Goal: Complete application form

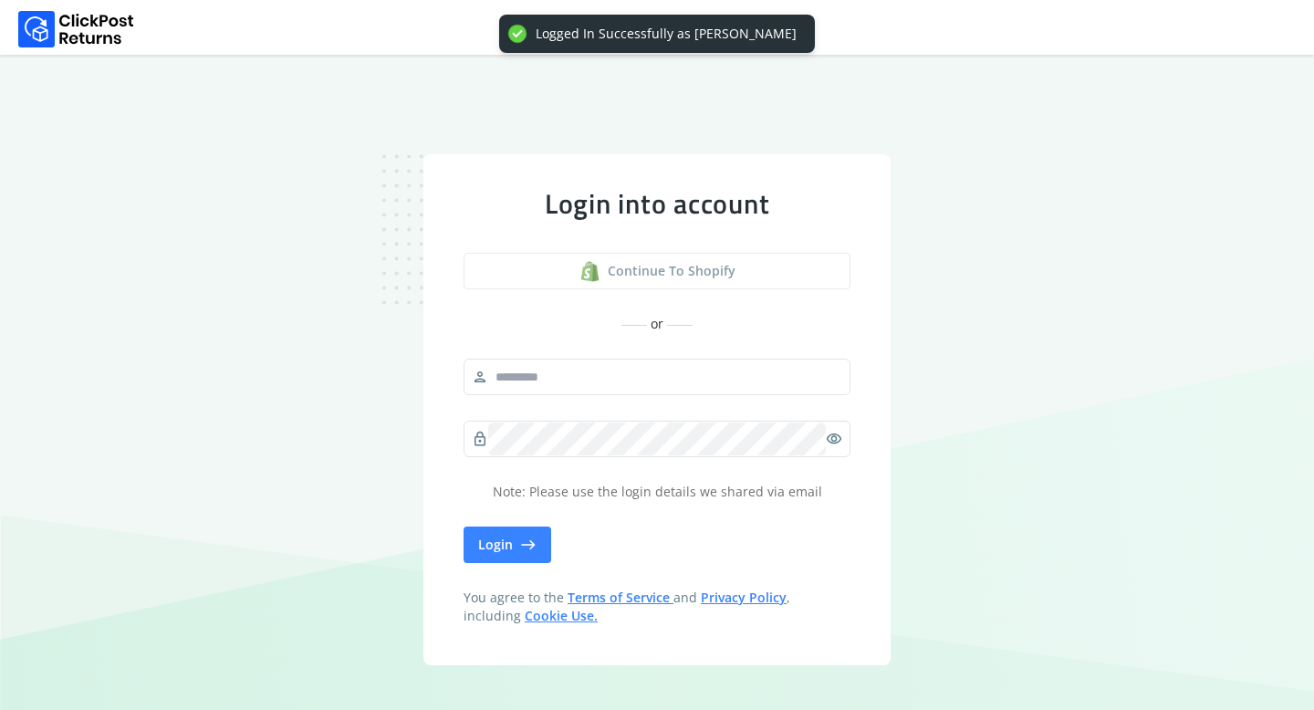
click at [632, 271] on span "Continue to shopify" at bounding box center [672, 271] width 128 height 18
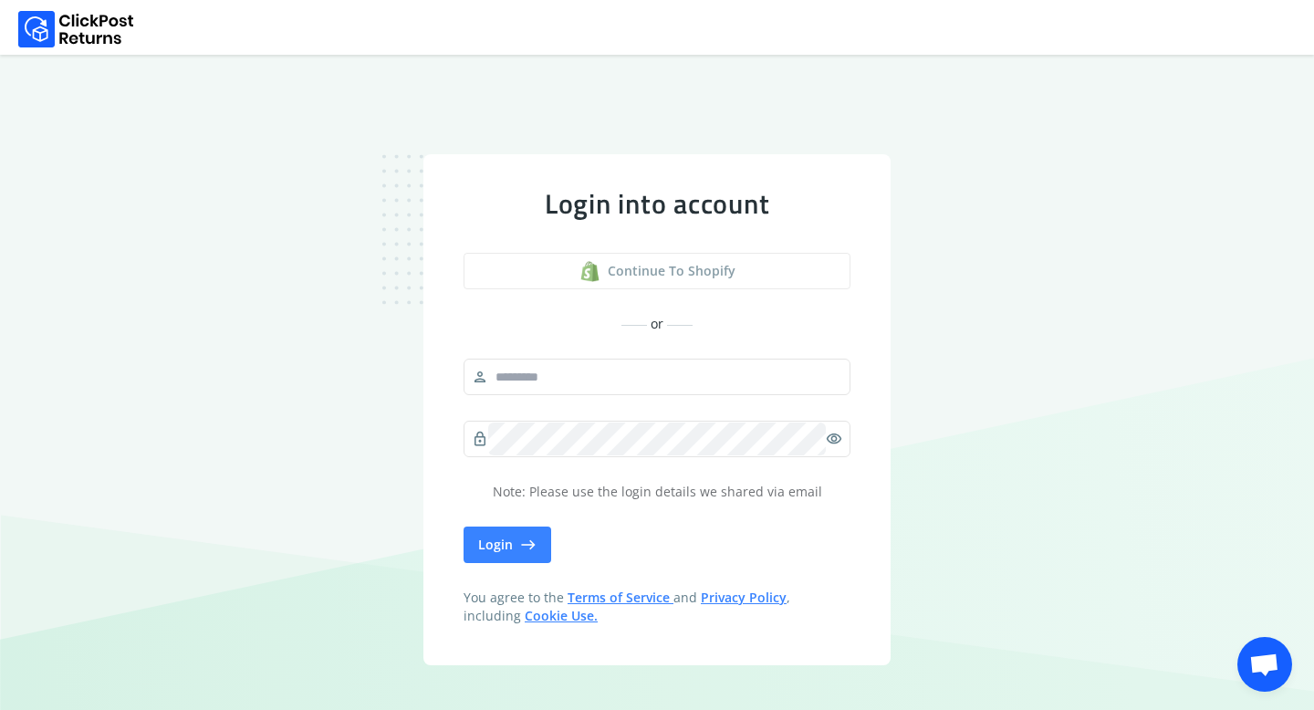
click at [632, 271] on span "Continue to shopify" at bounding box center [672, 271] width 128 height 18
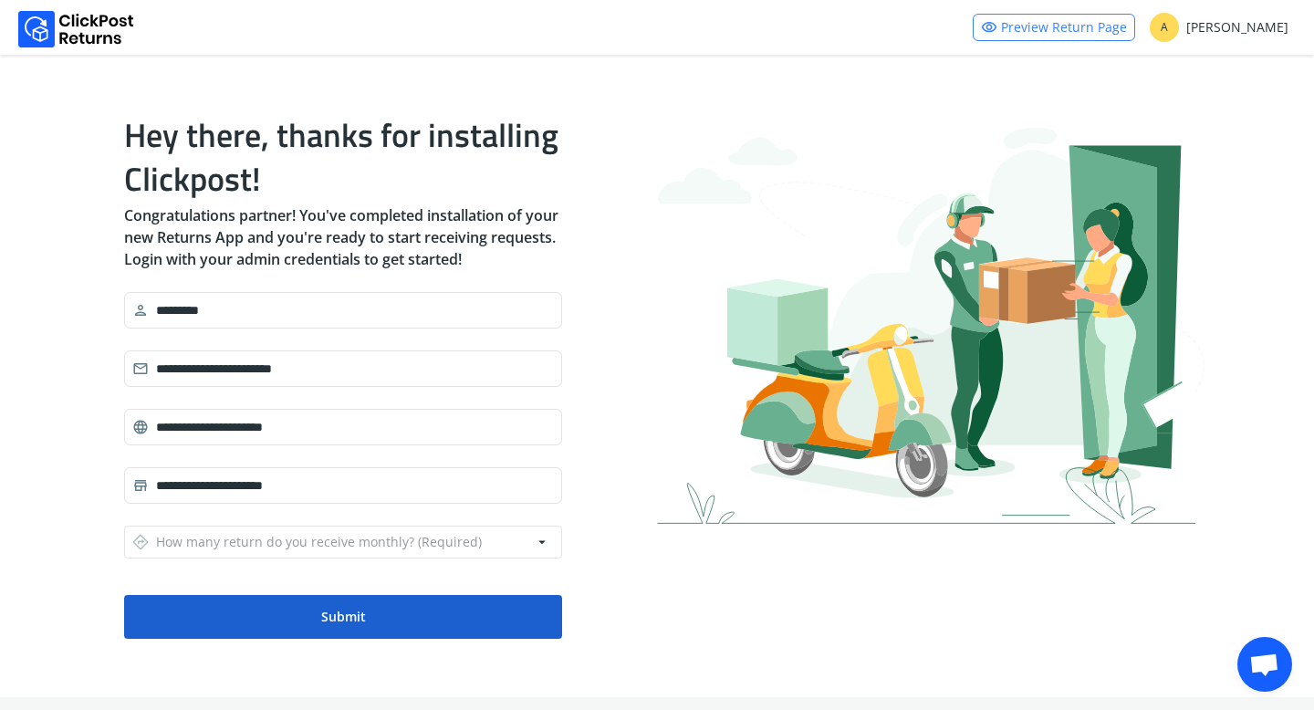
click at [401, 617] on button "Submit" at bounding box center [343, 617] width 438 height 44
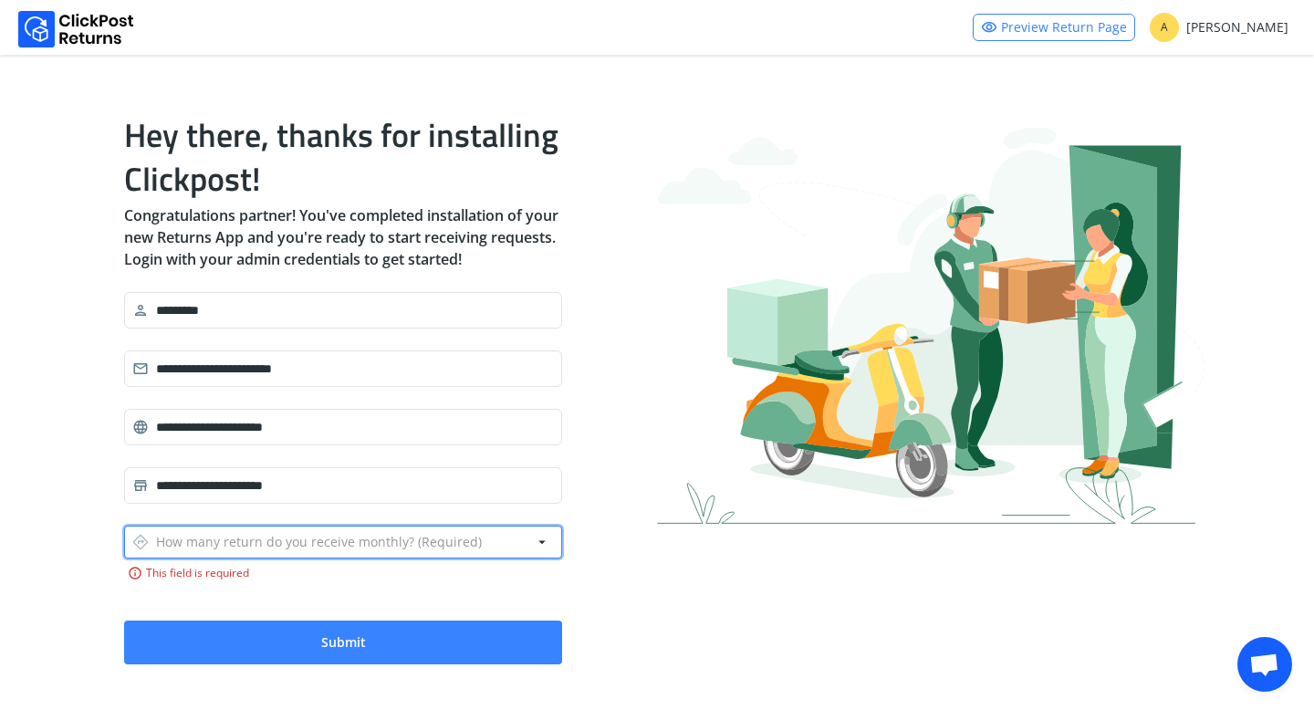
click at [379, 544] on div "directions How many return do you receive monthly? (Required)" at bounding box center [307, 542] width 350 height 26
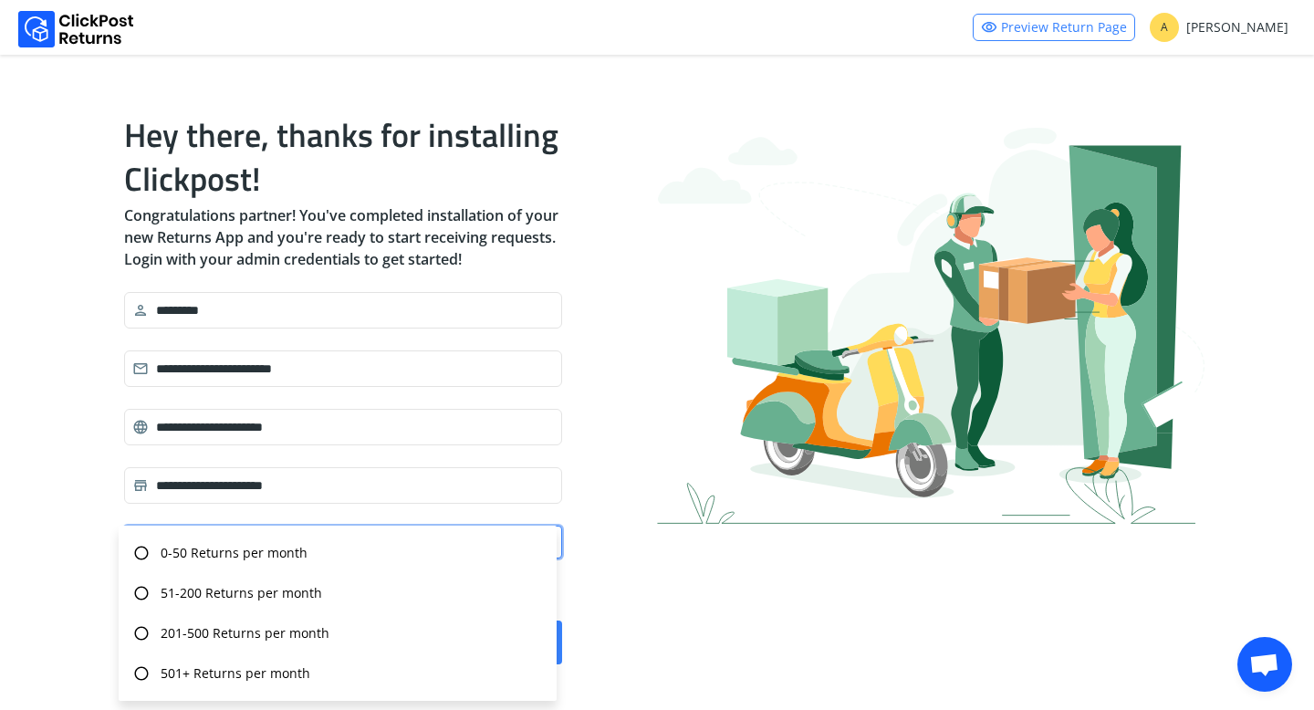
scroll to position [13, 0]
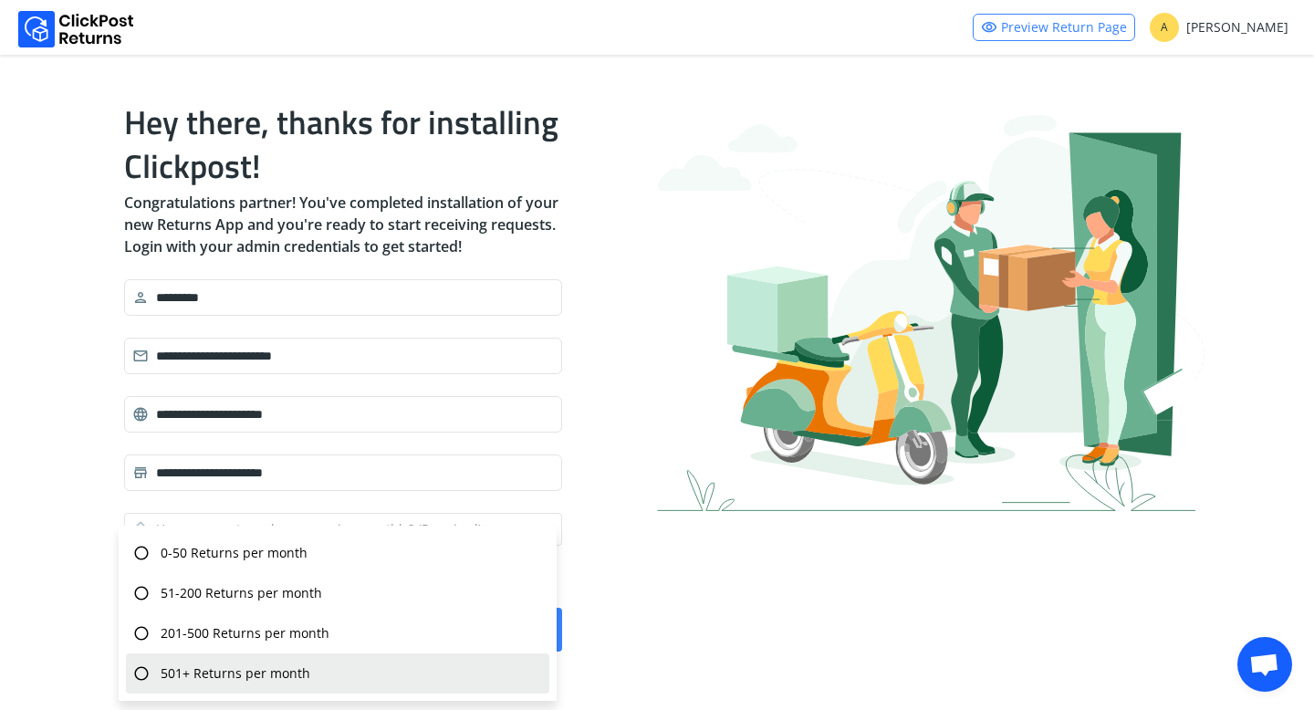
click at [306, 669] on span "501+ Returns per month" at bounding box center [236, 673] width 150 height 18
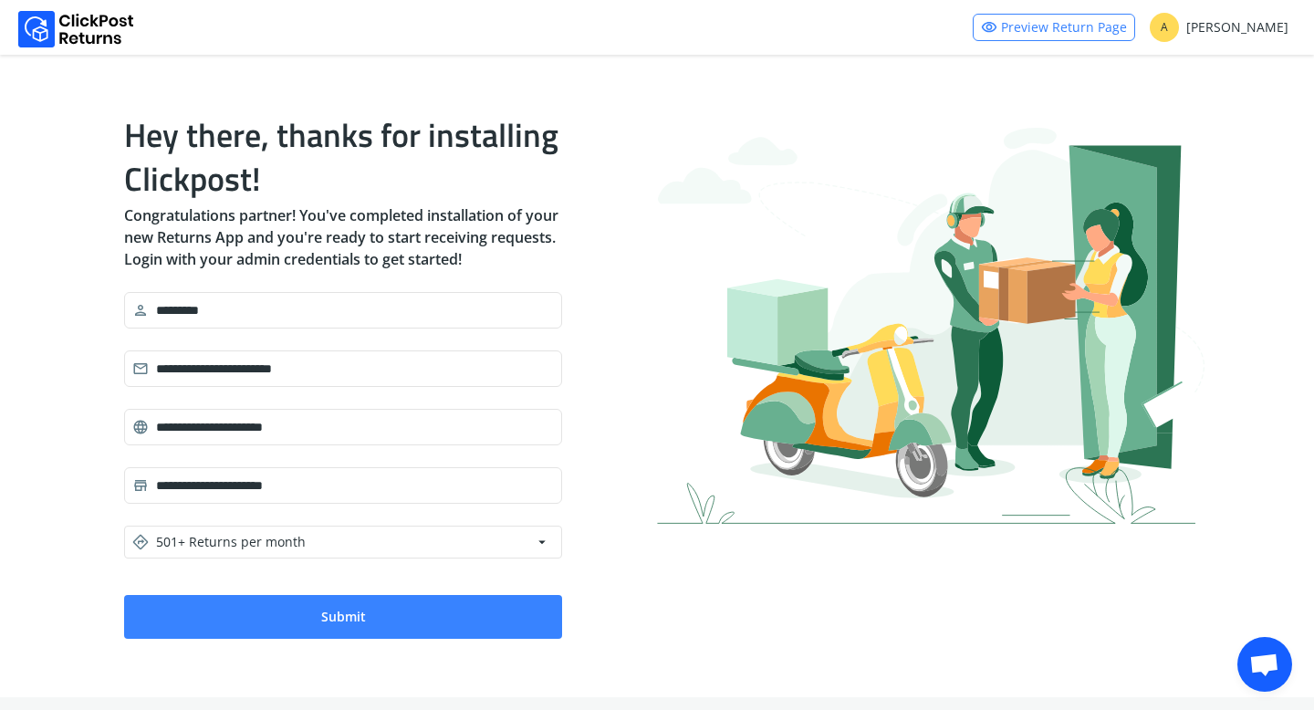
scroll to position [0, 0]
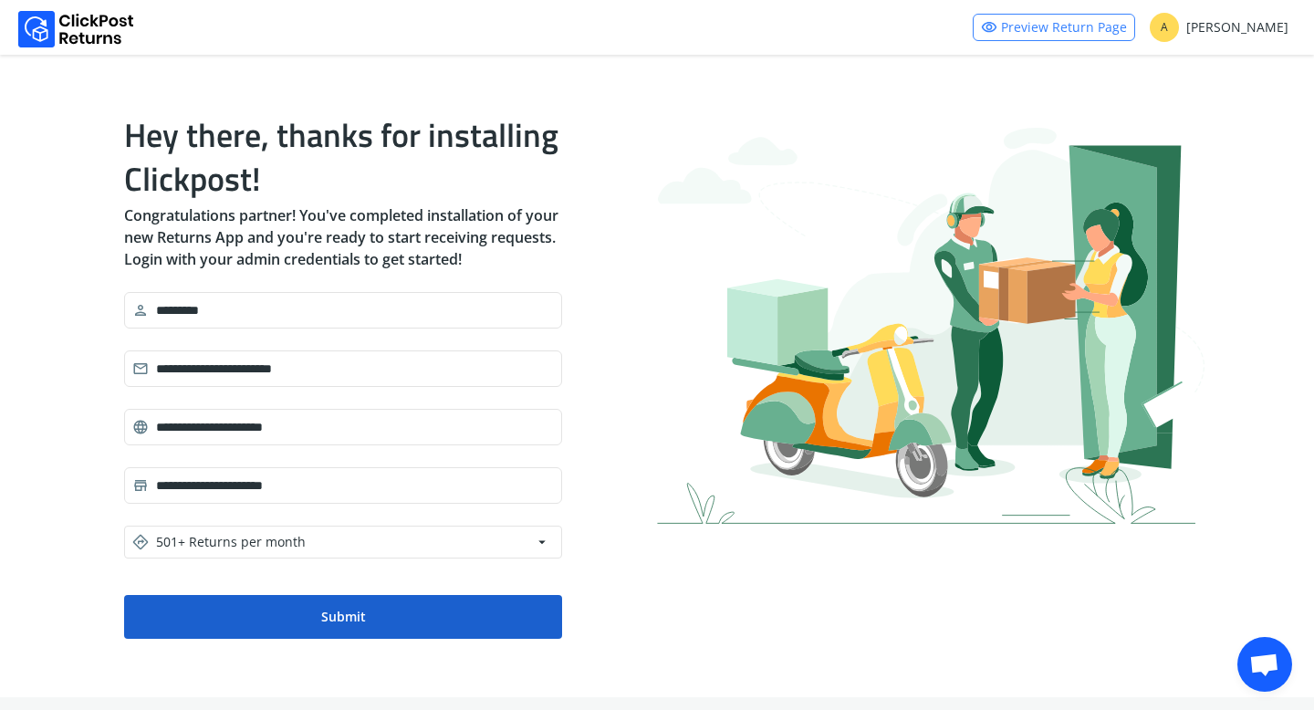
click at [329, 610] on button "Submit" at bounding box center [343, 617] width 438 height 44
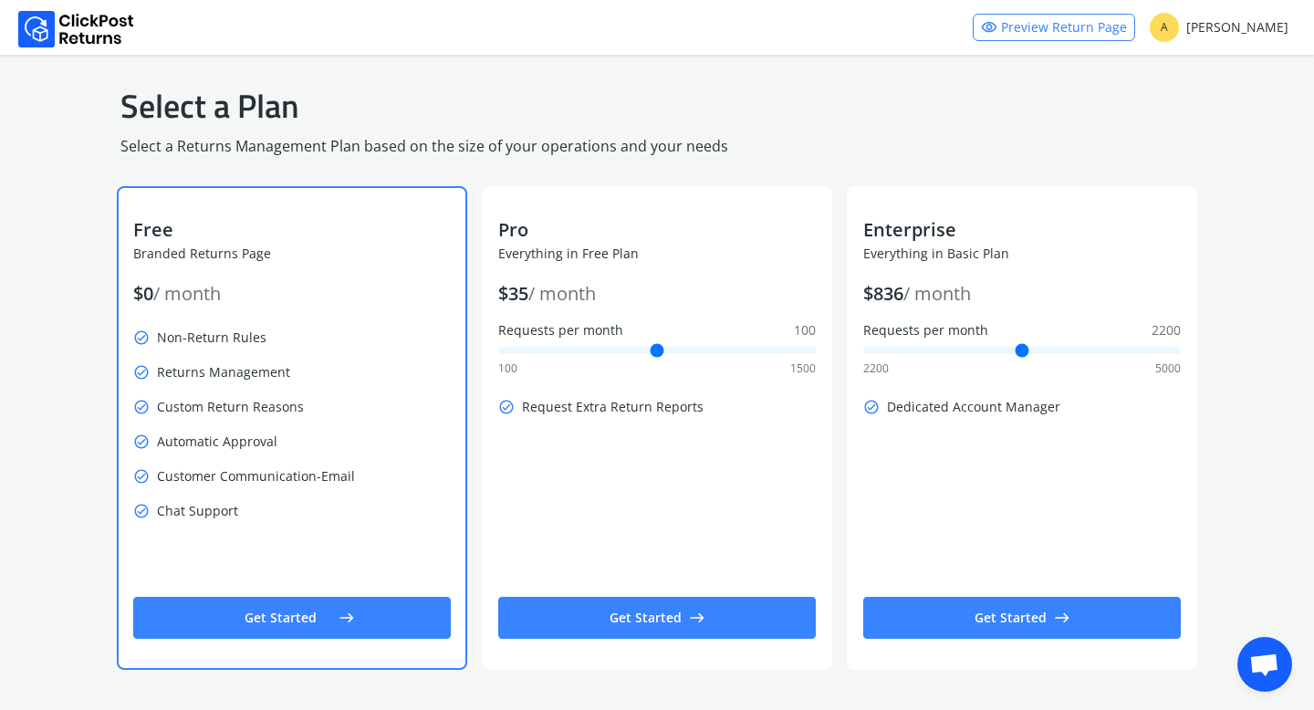
click at [339, 614] on span "east" at bounding box center [347, 618] width 16 height 26
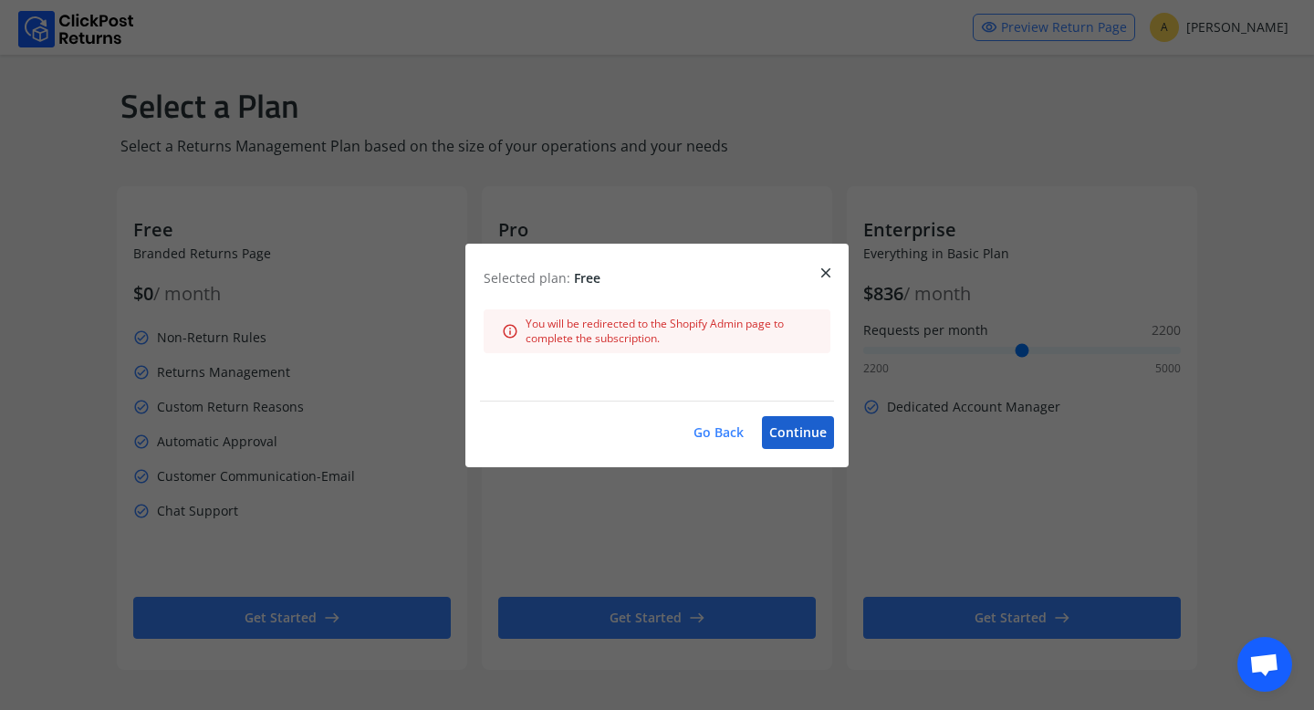
click at [793, 433] on button "Continue" at bounding box center [798, 432] width 72 height 33
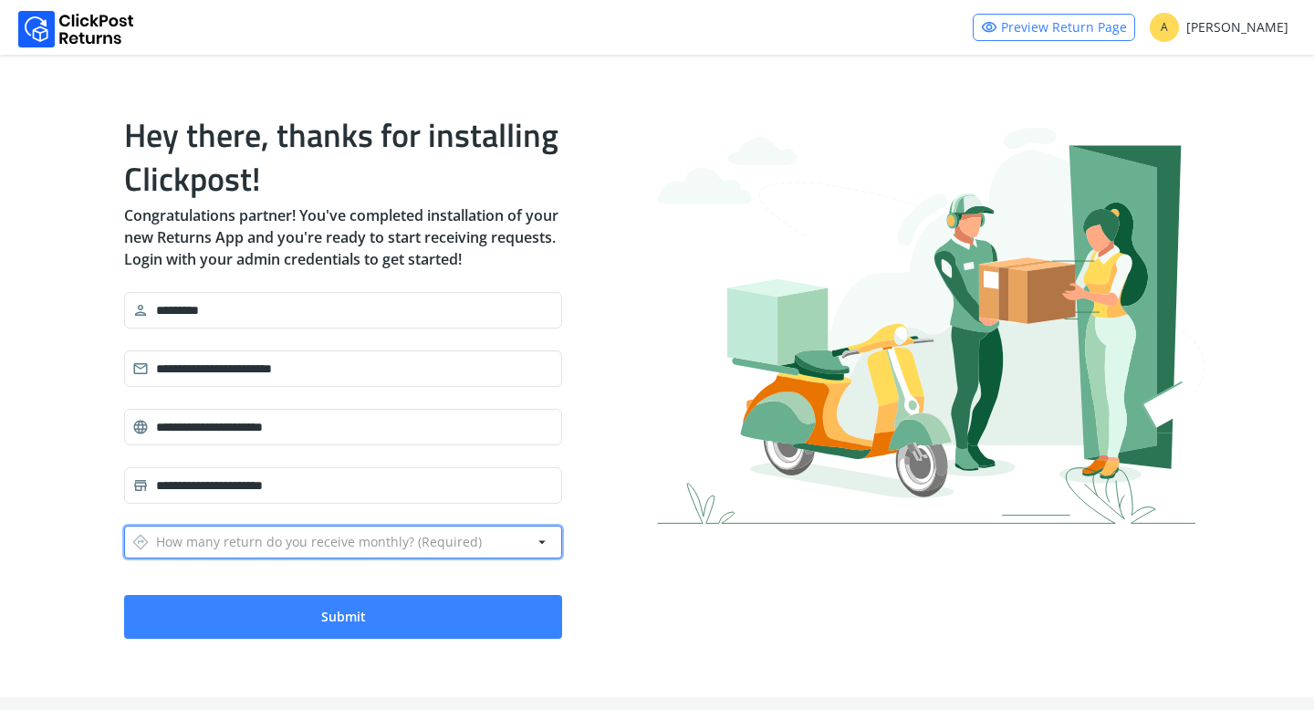
click at [272, 532] on div "directions How many return do you receive monthly? (Required)" at bounding box center [307, 542] width 350 height 26
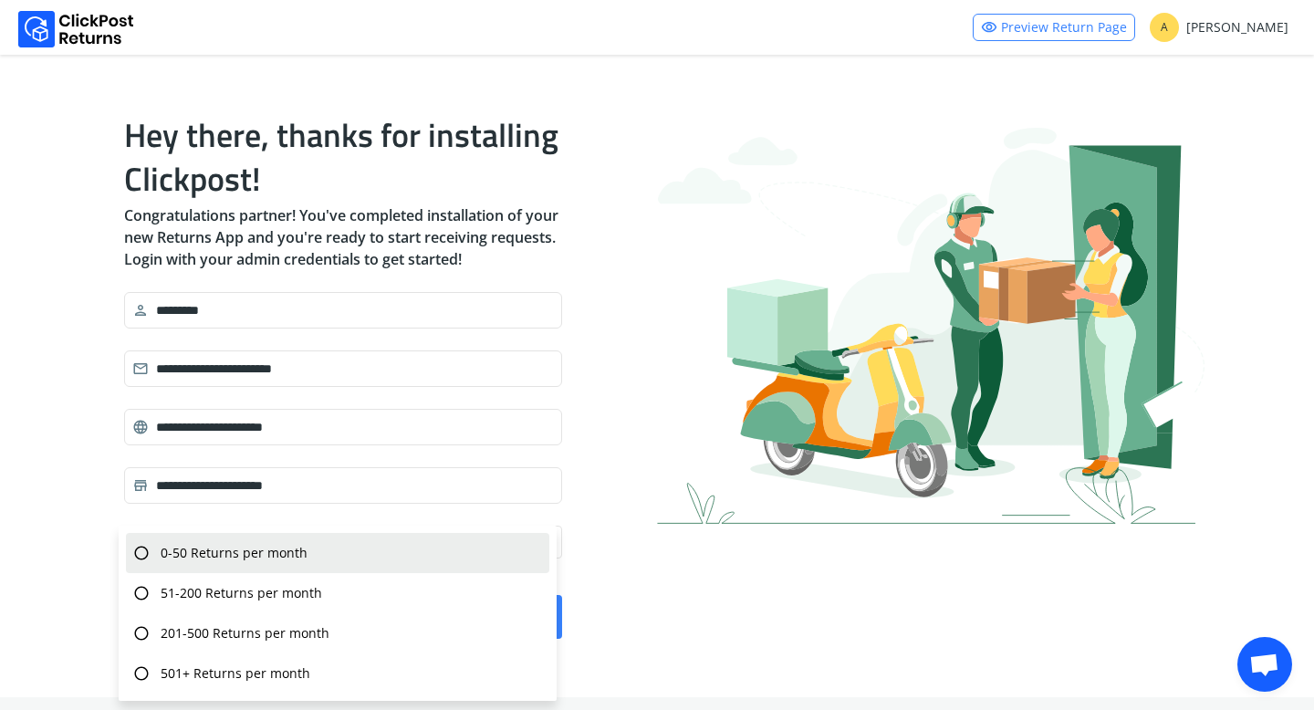
click at [272, 541] on div "radio_button_unchecked 0-50 Returns per month" at bounding box center [337, 553] width 423 height 40
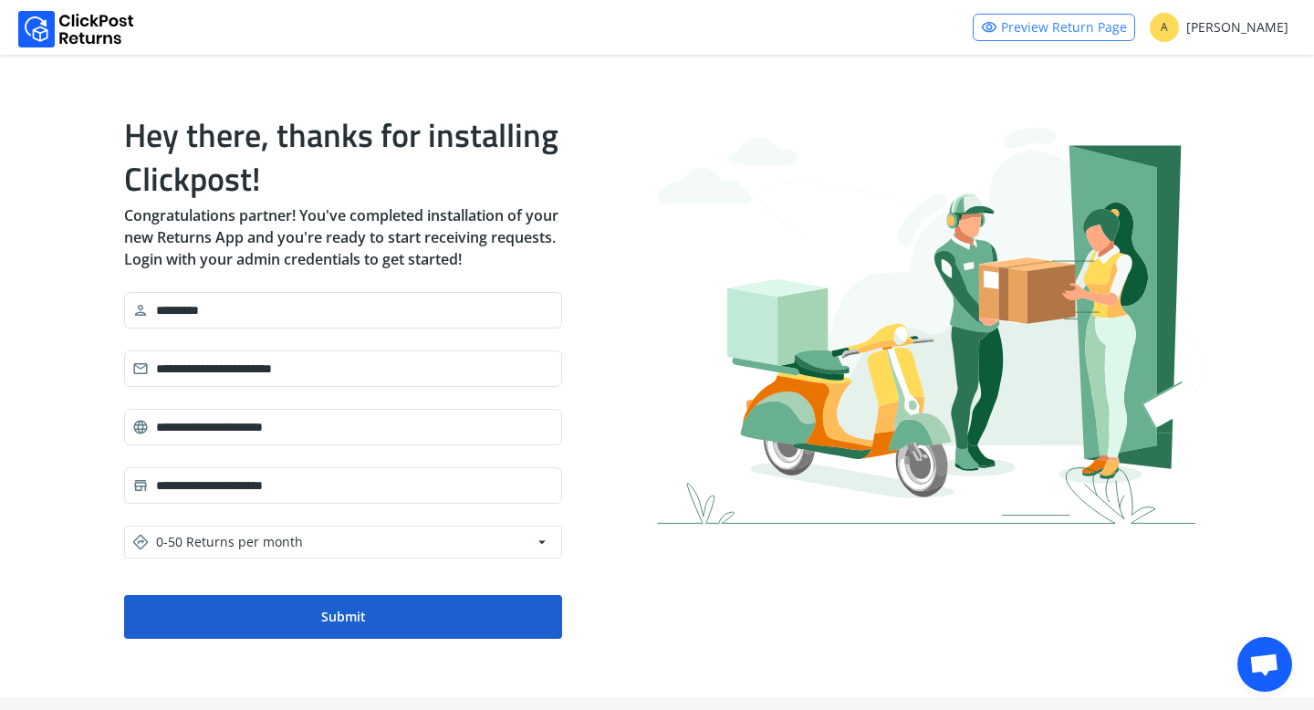
click at [308, 617] on button "Submit" at bounding box center [343, 617] width 438 height 44
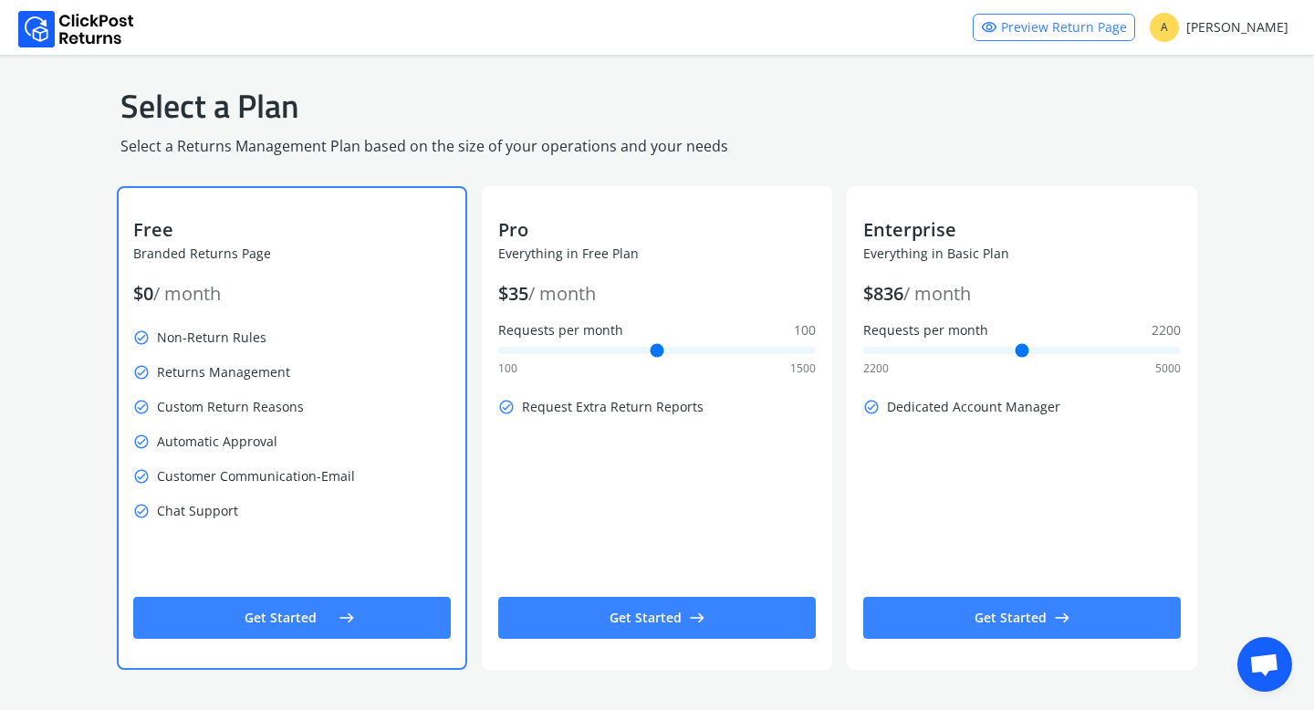
click at [328, 618] on button "Get Started east" at bounding box center [292, 618] width 318 height 42
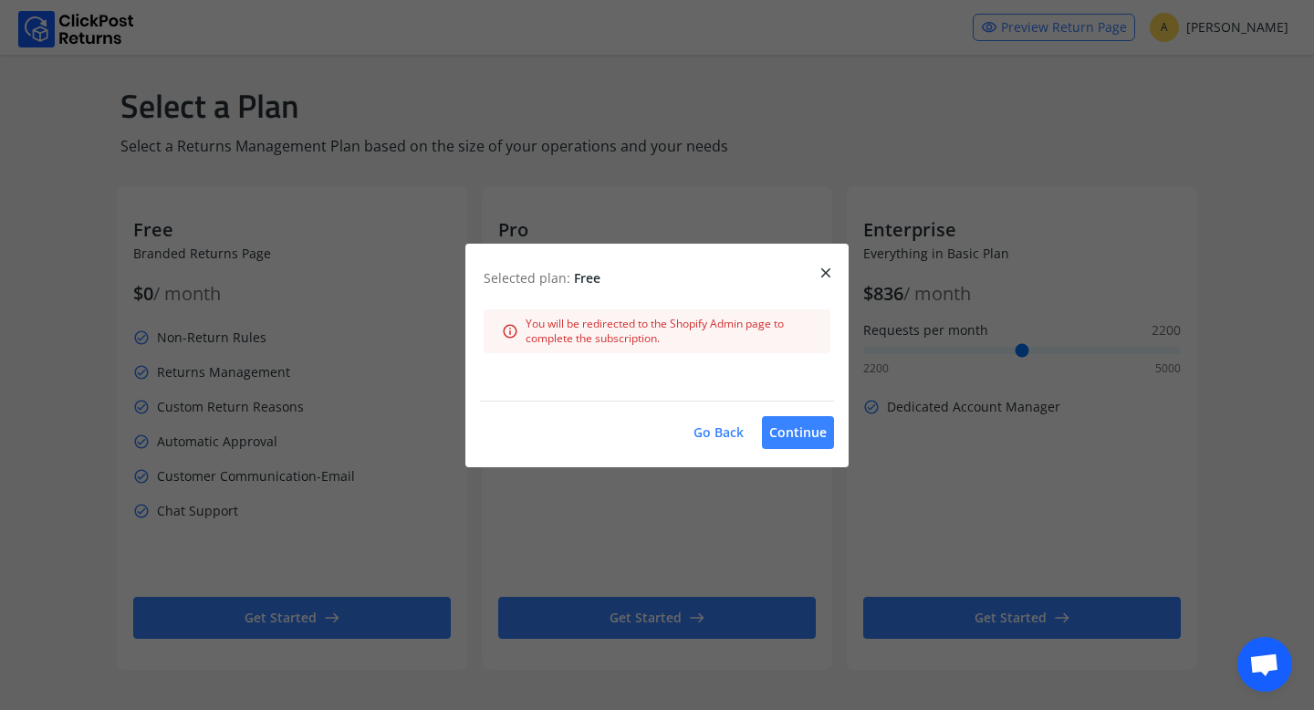
click at [719, 432] on button "Go Back" at bounding box center [718, 432] width 65 height 33
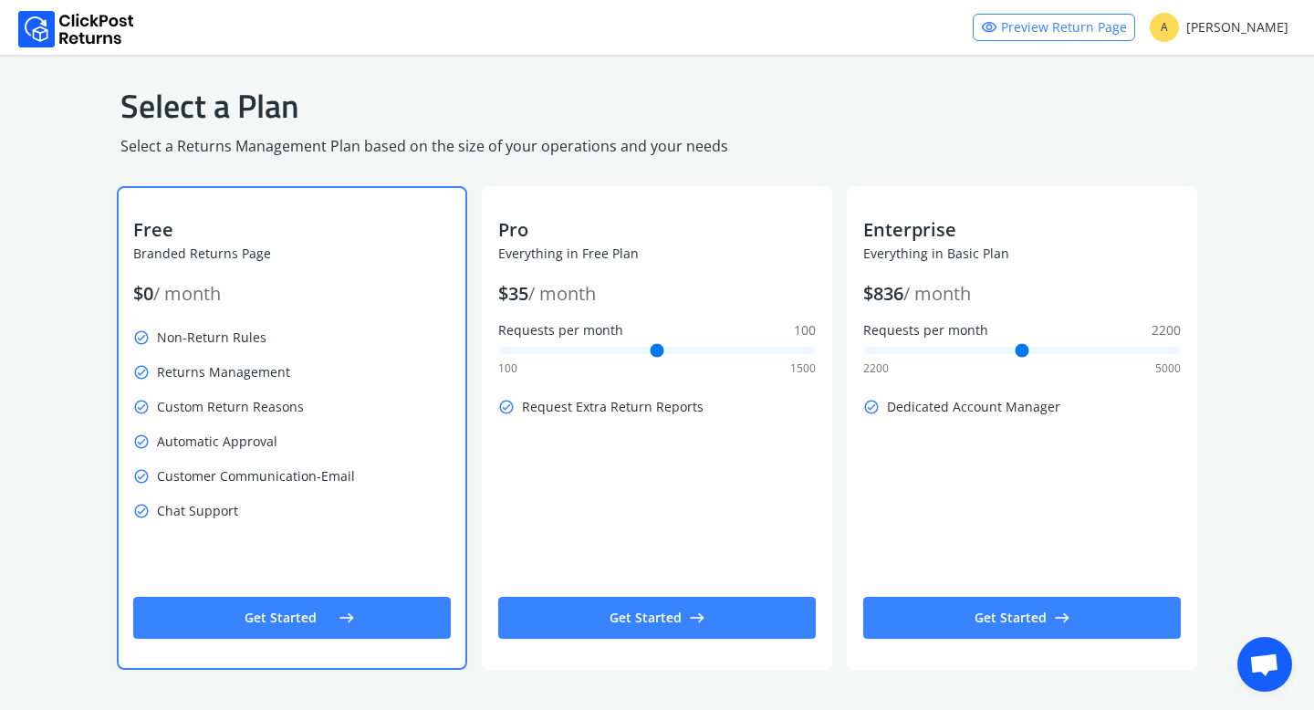
click at [306, 618] on button "Get Started east" at bounding box center [292, 618] width 318 height 42
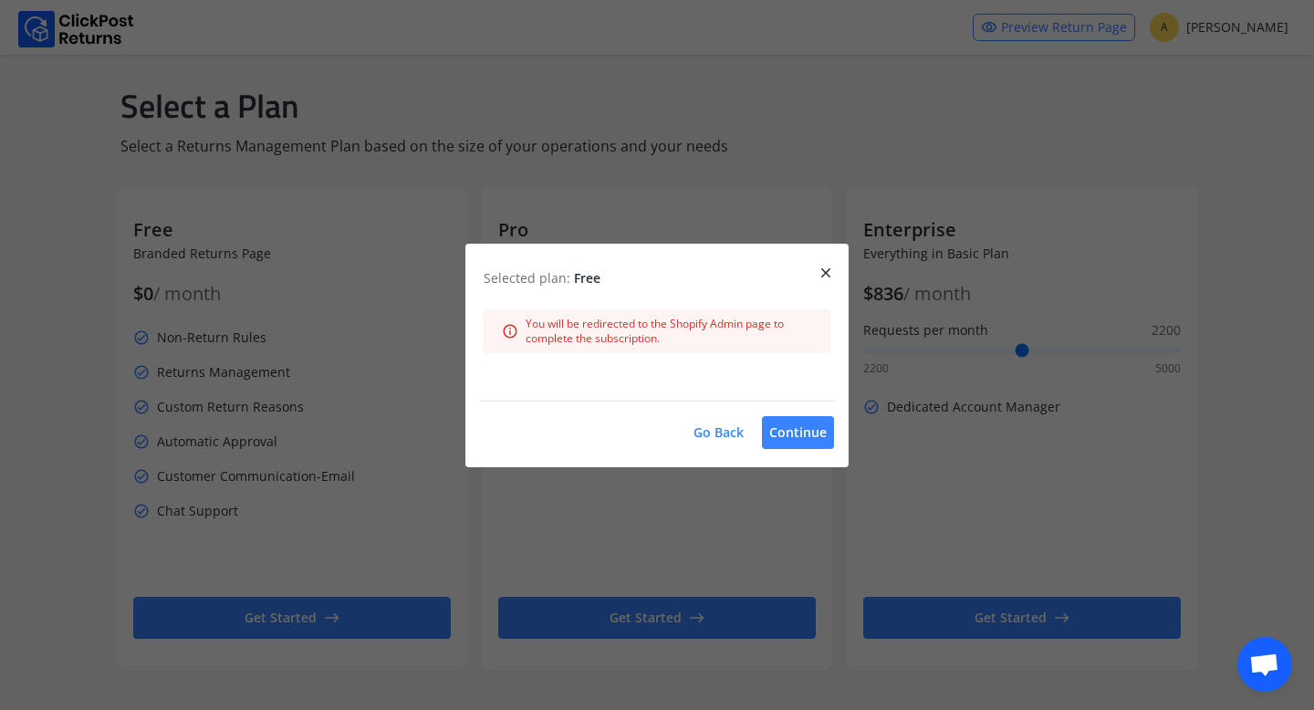
click at [715, 428] on button "Go Back" at bounding box center [718, 432] width 65 height 33
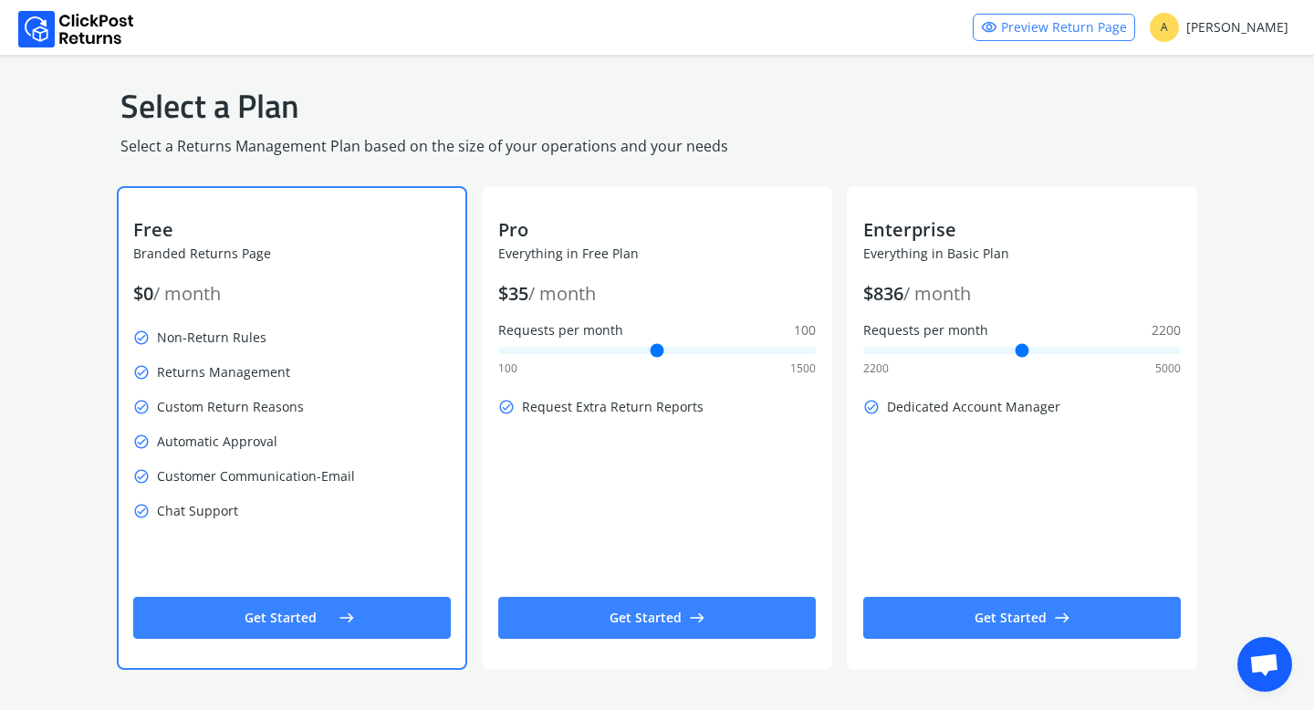
click at [324, 609] on button "Get Started east" at bounding box center [292, 618] width 318 height 42
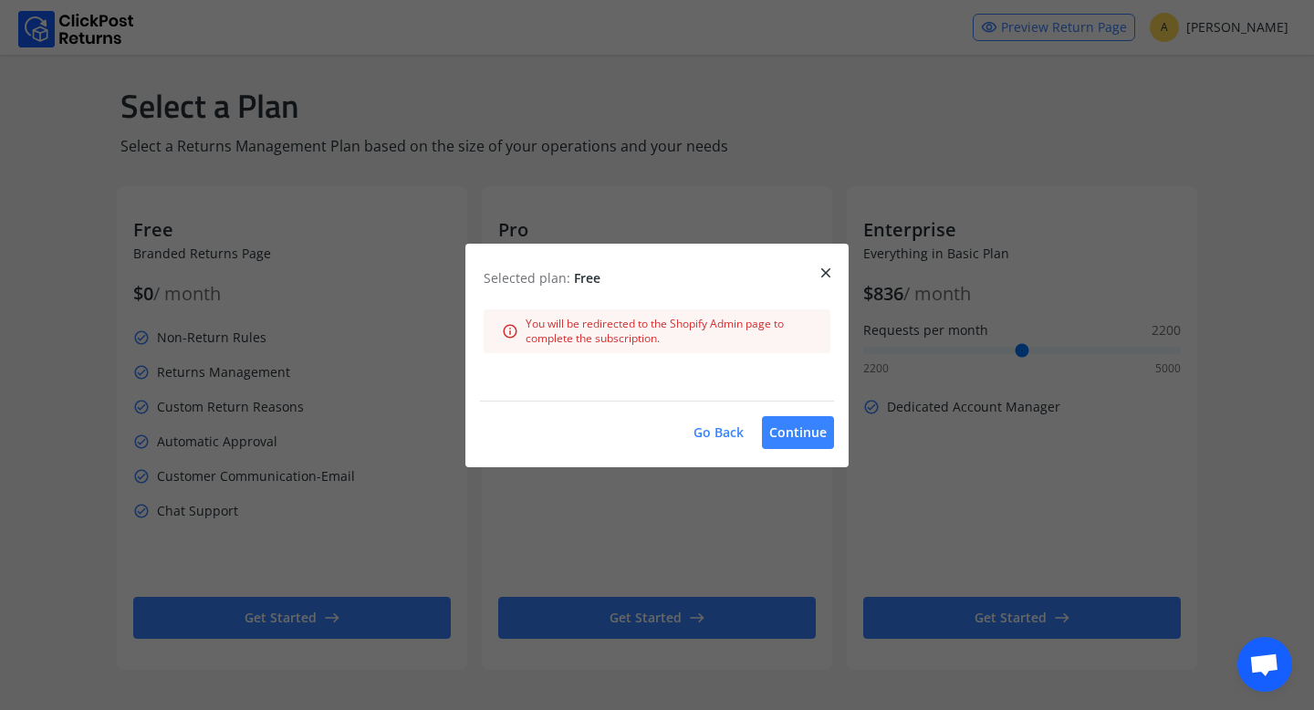
click at [726, 426] on button "Go Back" at bounding box center [718, 432] width 65 height 33
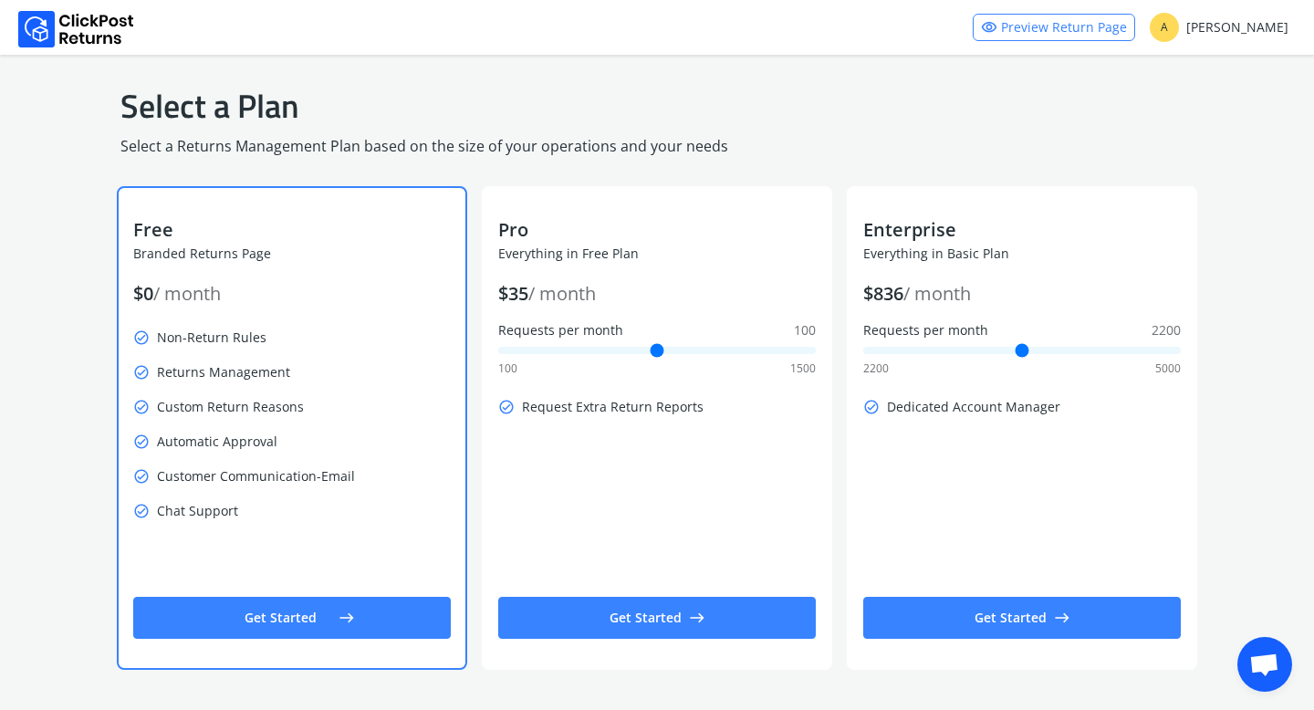
click at [316, 498] on p "check_circle Chat Support" at bounding box center [292, 511] width 318 height 26
click at [308, 630] on button "Get Started east" at bounding box center [292, 618] width 318 height 42
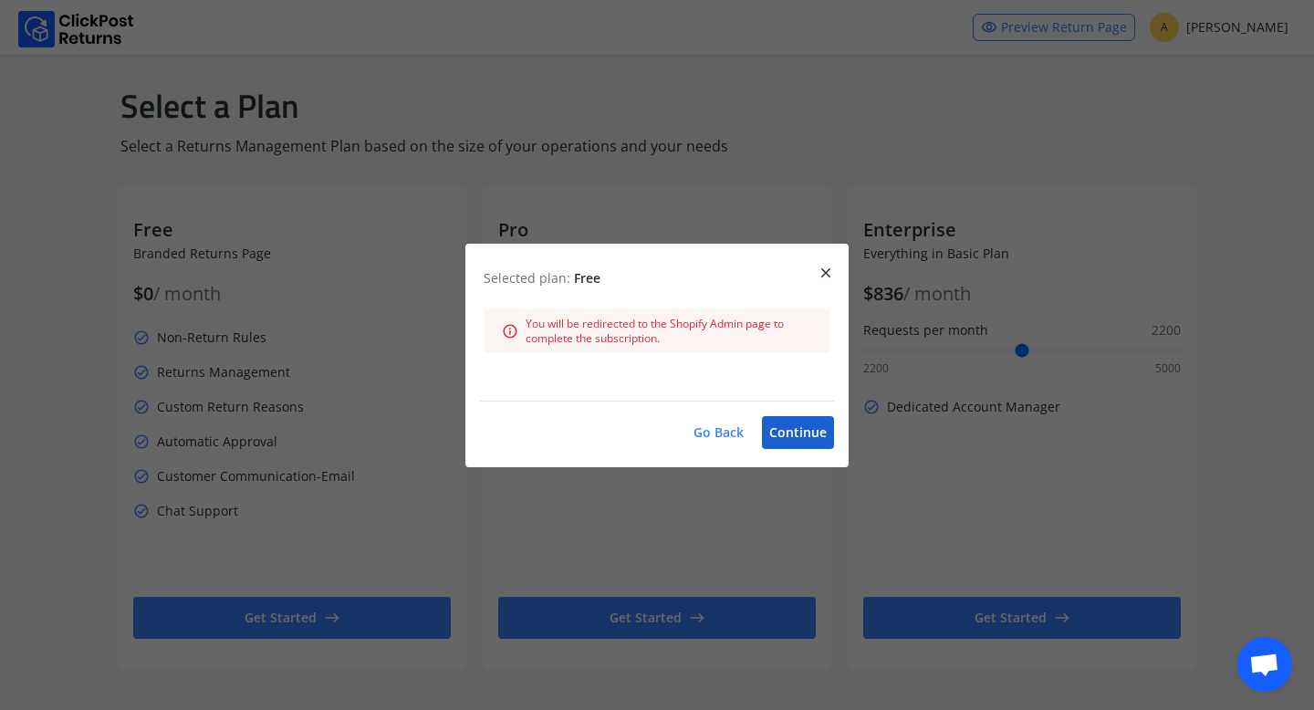
click at [779, 428] on button "Continue" at bounding box center [798, 432] width 72 height 33
